Goal: Contribute content

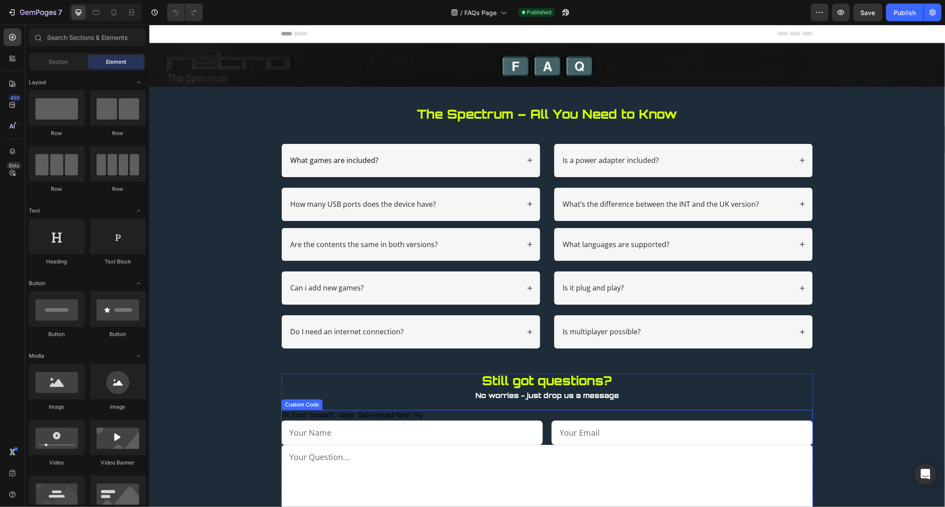
click at [705, 418] on div "{% form 'contact', class: 'faq-contact-form' %} Send Message {% endform %}" at bounding box center [547, 482] width 532 height 145
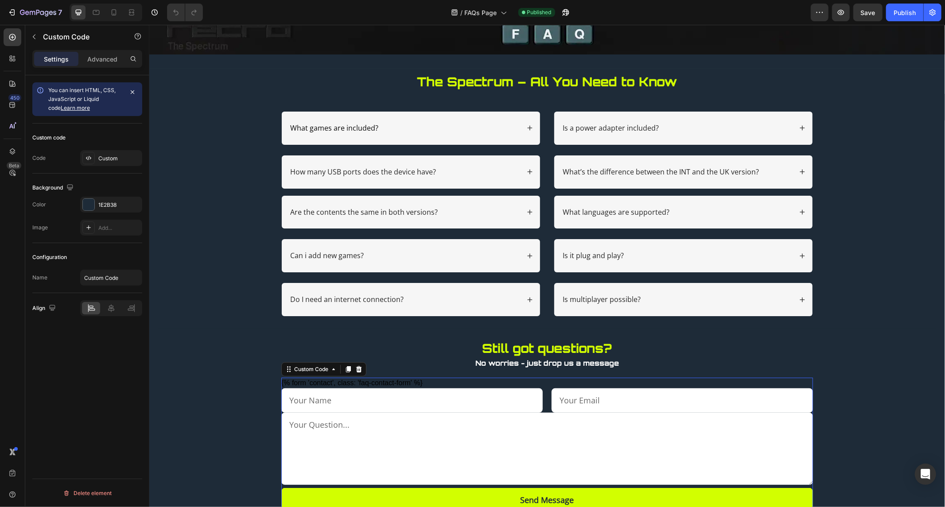
scroll to position [49, 0]
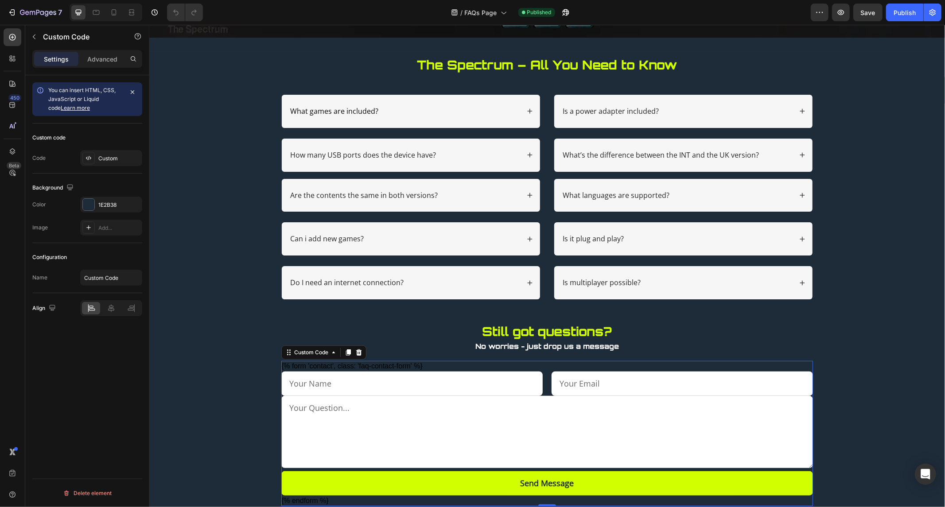
click at [532, 360] on div "Still got questions? No worries - just drop us a message Text Block {% form 'co…" at bounding box center [547, 415] width 532 height 182
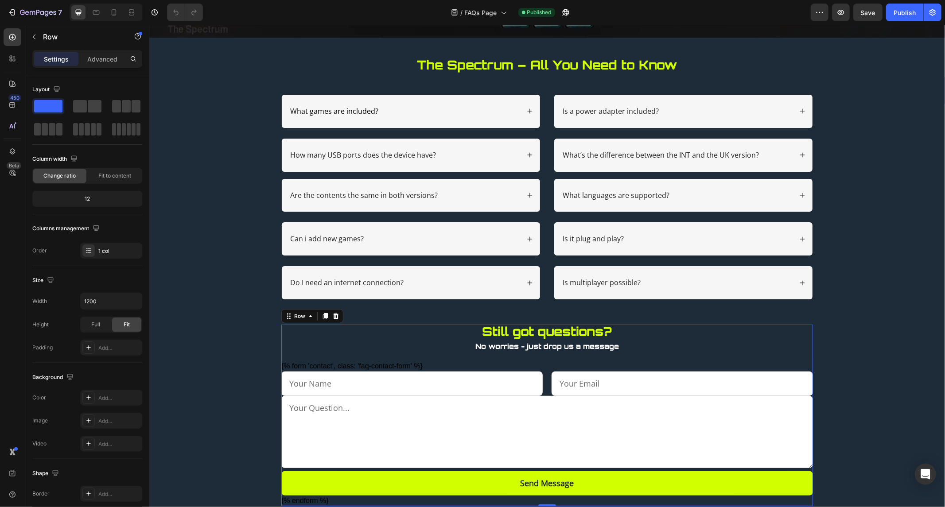
click at [532, 360] on div "Still got questions? No worries - just drop us a message Text Block {% form 'co…" at bounding box center [547, 415] width 532 height 182
click at [528, 367] on div "{% form 'contact', class: 'faq-contact-form' %} Send Message {% endform %}" at bounding box center [547, 433] width 532 height 145
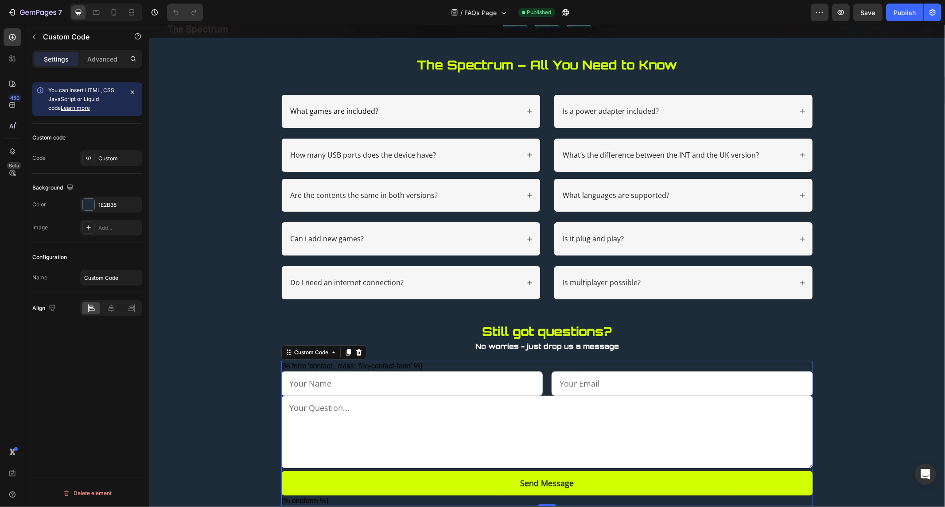
click at [528, 367] on div "{% form 'contact', class: 'faq-contact-form' %} Send Message {% endform %}" at bounding box center [547, 433] width 532 height 145
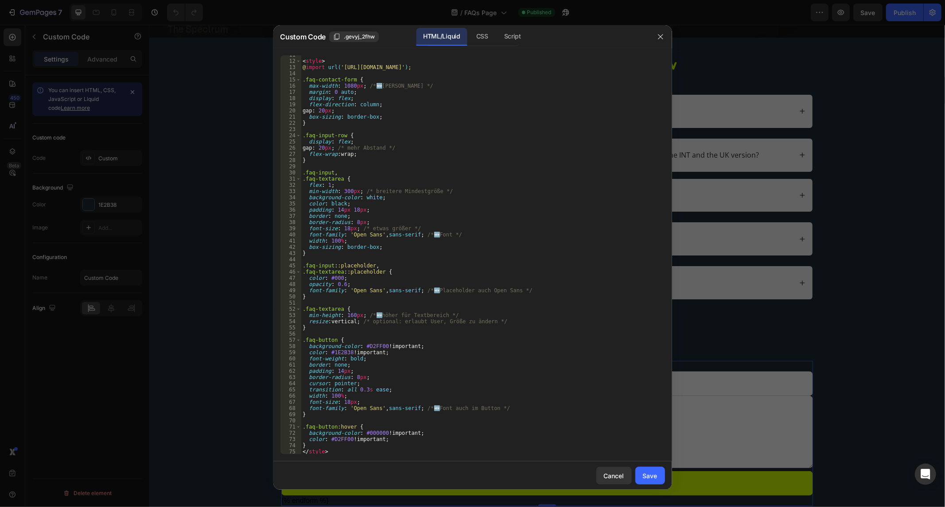
scroll to position [65, 0]
click at [497, 38] on div "CSS" at bounding box center [512, 37] width 31 height 18
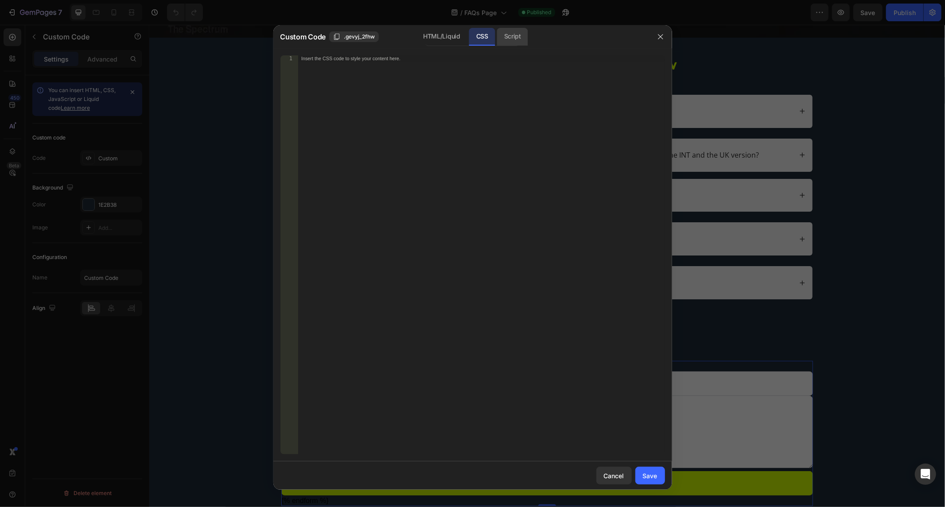
click at [509, 36] on div "Script" at bounding box center [512, 37] width 31 height 18
click at [469, 39] on div "HTML/Liquid" at bounding box center [482, 37] width 26 height 18
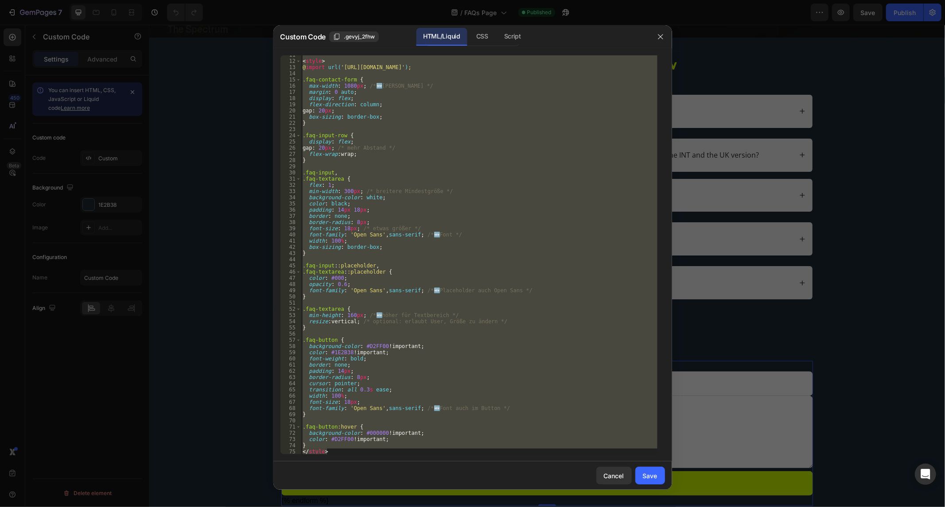
click at [337, 457] on div "11 12 13 14 15 16 17 18 19 20 21 22 23 24 25 26 27 28 29 30 31 32 33 34 35 36 3…" at bounding box center [472, 254] width 399 height 413
click at [342, 449] on div "< style > @ import url( '[URL][DOMAIN_NAME]' ) ; .faq-contact-form { max-width …" at bounding box center [479, 254] width 357 height 399
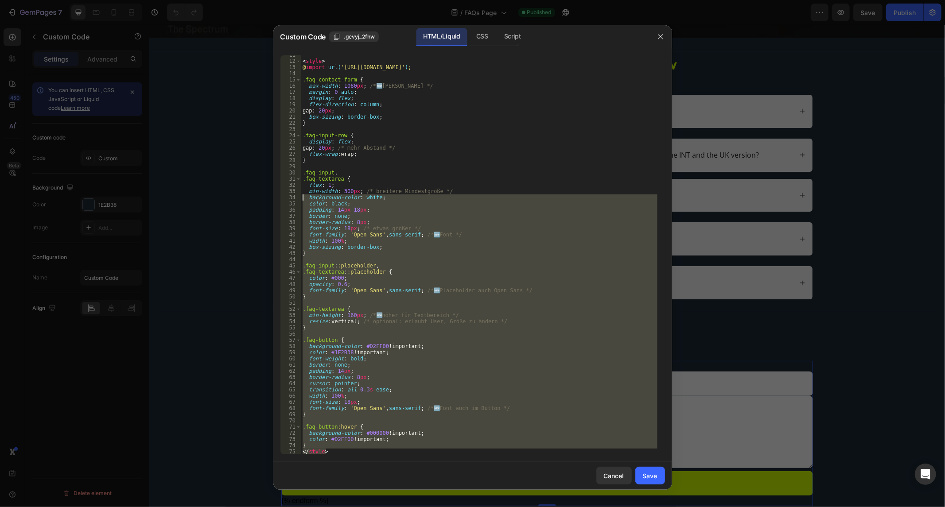
scroll to position [0, 0]
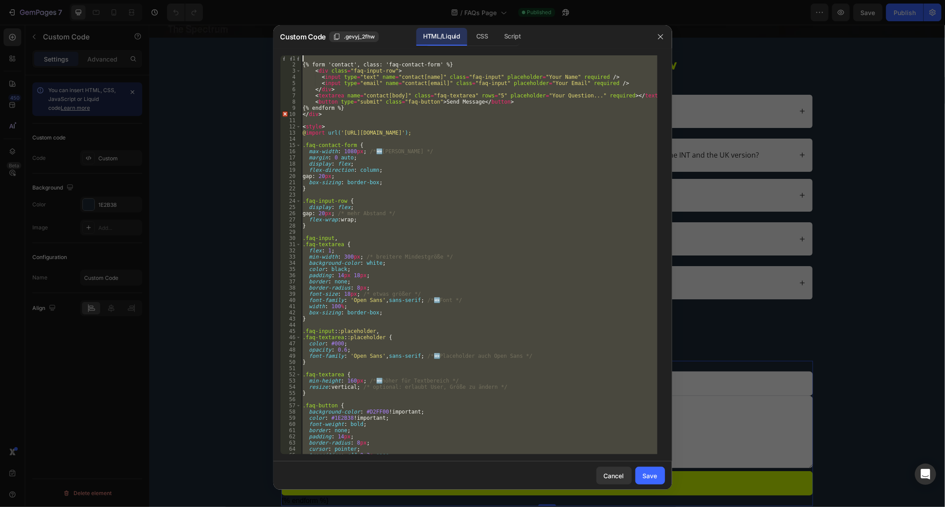
drag, startPoint x: 338, startPoint y: 454, endPoint x: 143, endPoint y: -60, distance: 549.5
click at [143, 0] on html "7 Version history / FAQs Page Published Preview Save Publish 450 Beta Sections(…" at bounding box center [472, 0] width 945 height 0
click at [410, 182] on div "{% form 'contact', class: 'faq-contact-form' %} < div class = "faq-input-row" >…" at bounding box center [479, 254] width 357 height 399
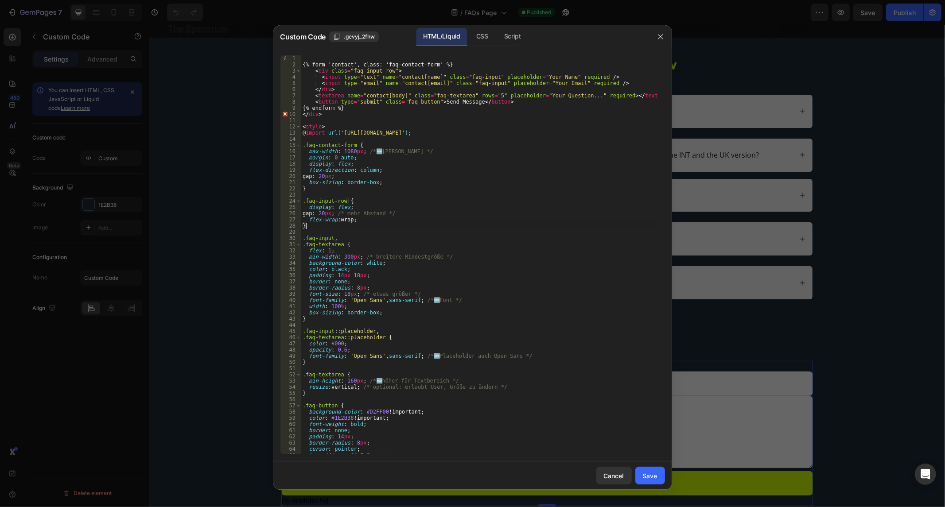
click at [312, 224] on div "{% form 'contact', class: 'faq-contact-form' %} < div class = "faq-input-row" >…" at bounding box center [479, 261] width 357 height 412
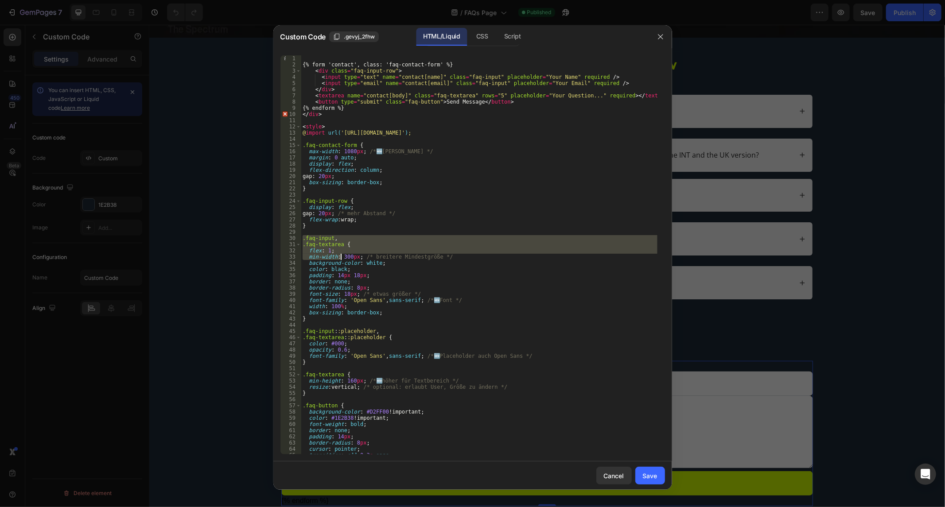
drag, startPoint x: 301, startPoint y: 237, endPoint x: 340, endPoint y: 259, distance: 44.4
click at [340, 259] on div "{% form 'contact', class: 'faq-contact-form' %} < div class = "faq-input-row" >…" at bounding box center [479, 261] width 357 height 412
click at [347, 254] on div "{% form 'contact', class: 'faq-contact-form' %} < div class = "faq-input-row" >…" at bounding box center [479, 261] width 357 height 412
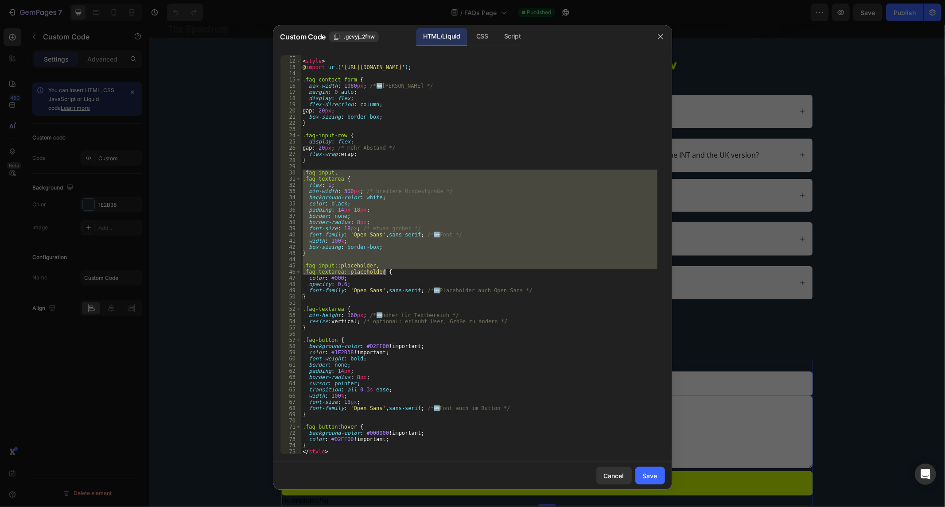
scroll to position [36, 0]
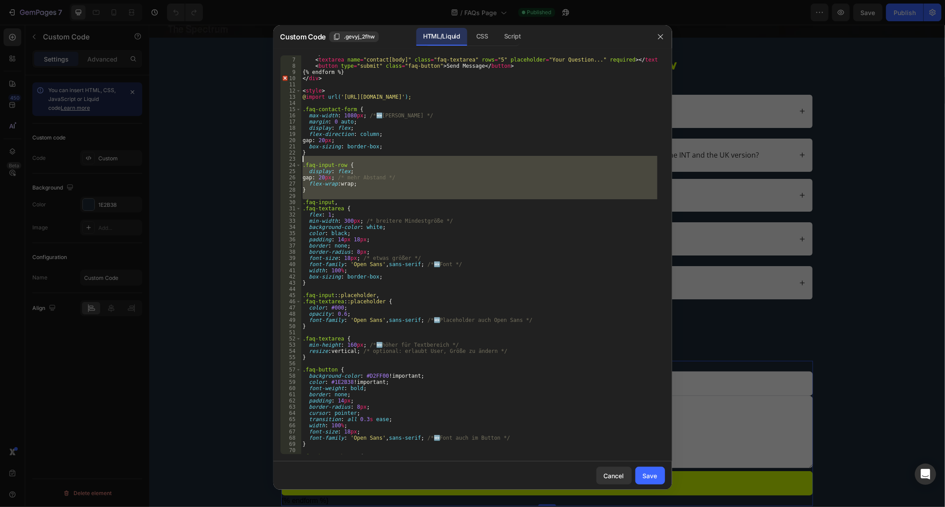
drag, startPoint x: 302, startPoint y: 238, endPoint x: 304, endPoint y: 161, distance: 76.7
click at [304, 161] on div "</ div > < textarea name = "contact[body]" class = "faq-textarea" rows = "5" pl…" at bounding box center [479, 256] width 357 height 412
click at [311, 182] on div "</ div > < textarea name = "contact[body]" class = "faq-textarea" rows = "5" pl…" at bounding box center [479, 254] width 357 height 399
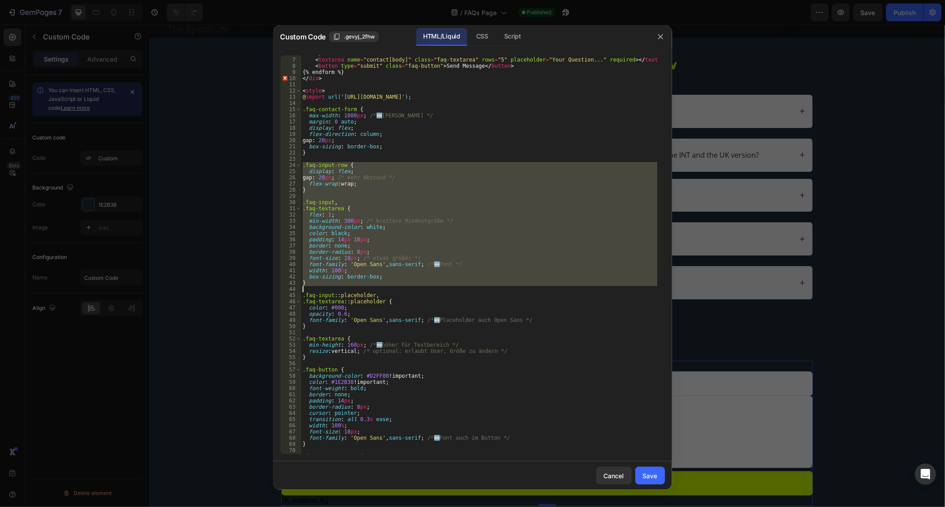
drag, startPoint x: 303, startPoint y: 165, endPoint x: 380, endPoint y: 288, distance: 145.3
click at [380, 288] on div "</ div > < textarea name = "contact[body]" class = "faq-textarea" rows = "5" pl…" at bounding box center [479, 256] width 357 height 412
type textarea "}"
paste textarea
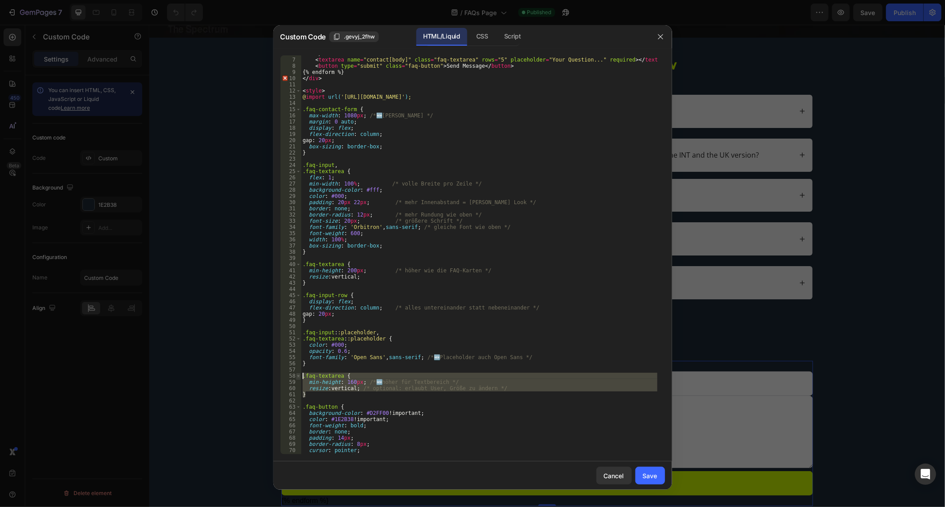
drag, startPoint x: 314, startPoint y: 392, endPoint x: 276, endPoint y: 377, distance: 41.1
click at [295, 377] on div "6 7 8 9 10 11 12 13 14 15 16 17 18 19 20 21 22 23 24 25 26 27 28 29 30 31 32 33…" at bounding box center [472, 254] width 384 height 399
type textarea ".faq-textarea { min-height: 160px; /* 🆕 höher für Textbereich */"
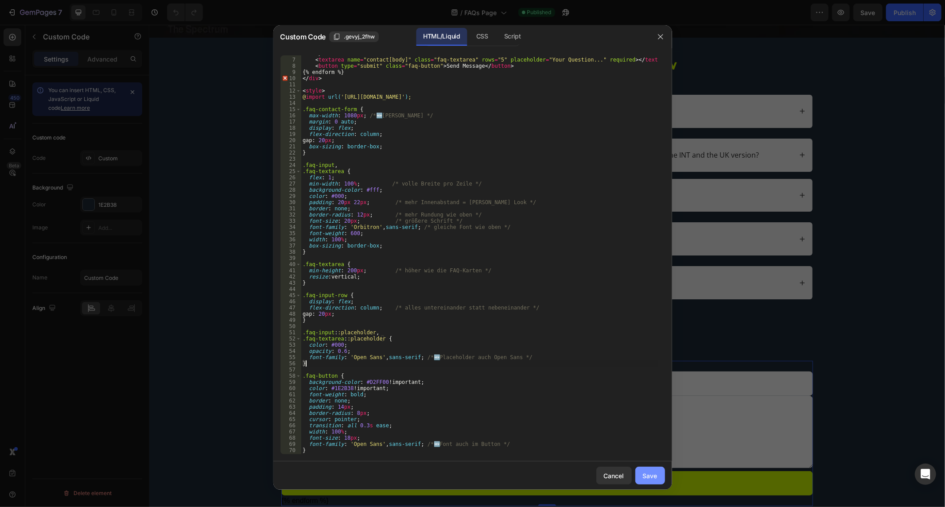
type textarea "}"
click at [650, 475] on div "Save" at bounding box center [650, 475] width 15 height 9
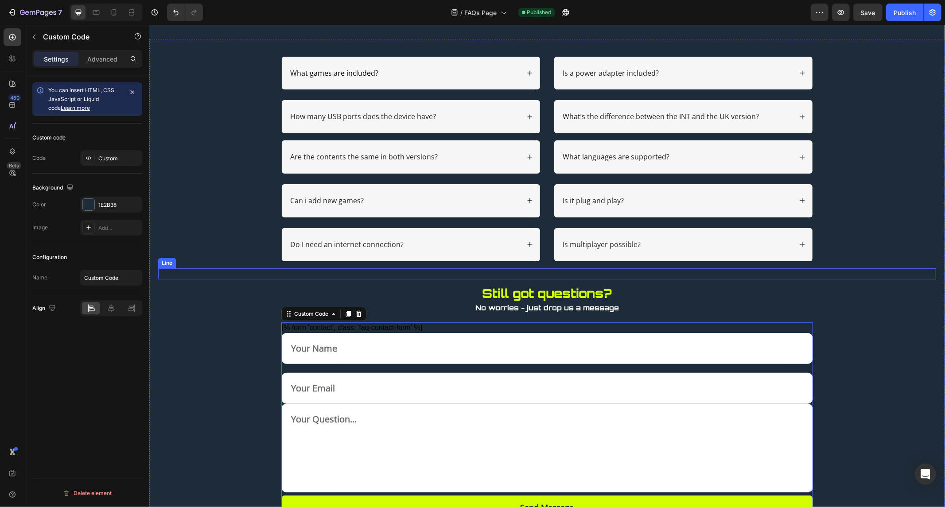
scroll to position [148, 0]
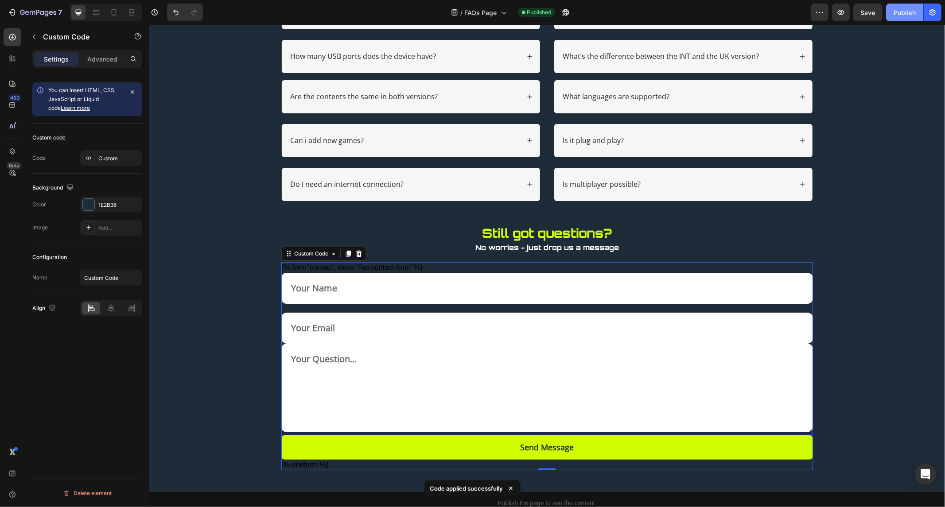
click at [895, 11] on div "Publish" at bounding box center [904, 12] width 22 height 9
